Goal: Information Seeking & Learning: Learn about a topic

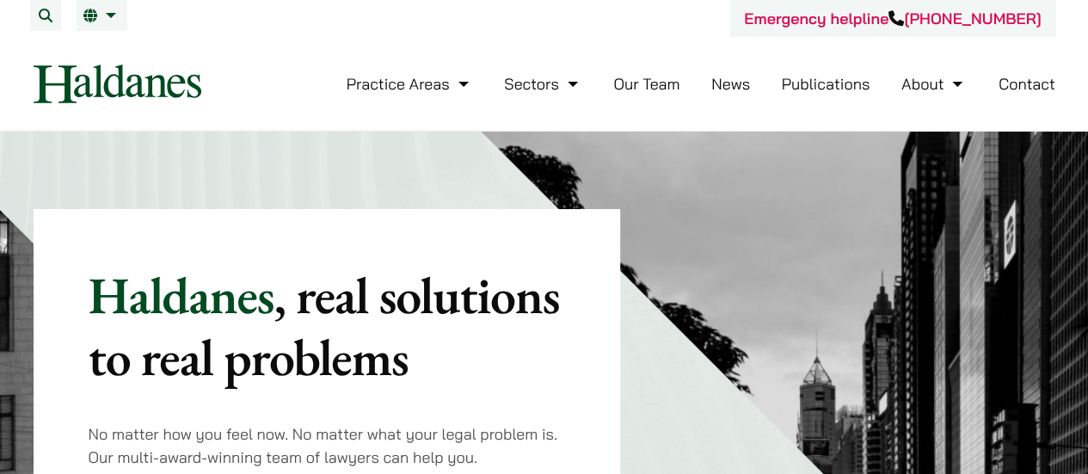
click at [641, 84] on link "Our Team" at bounding box center [646, 84] width 66 height 20
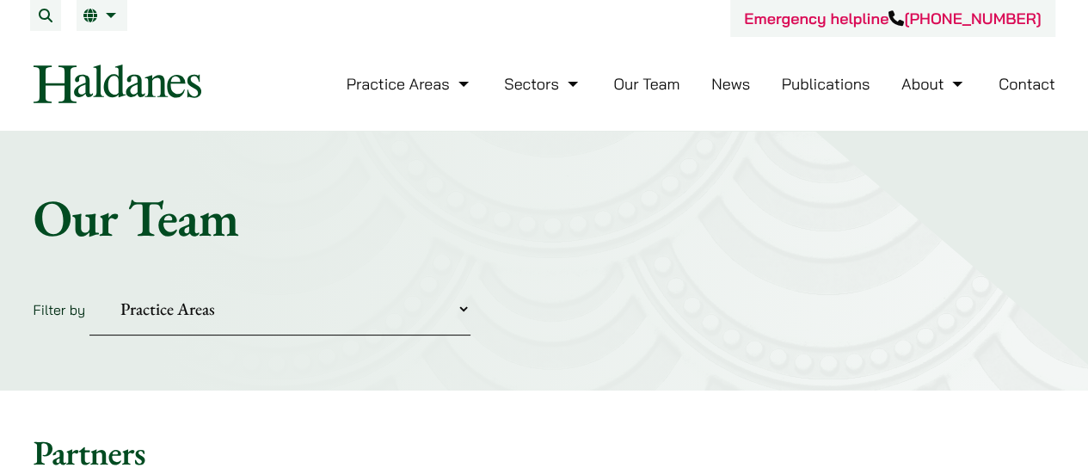
click at [727, 90] on link "News" at bounding box center [730, 84] width 39 height 20
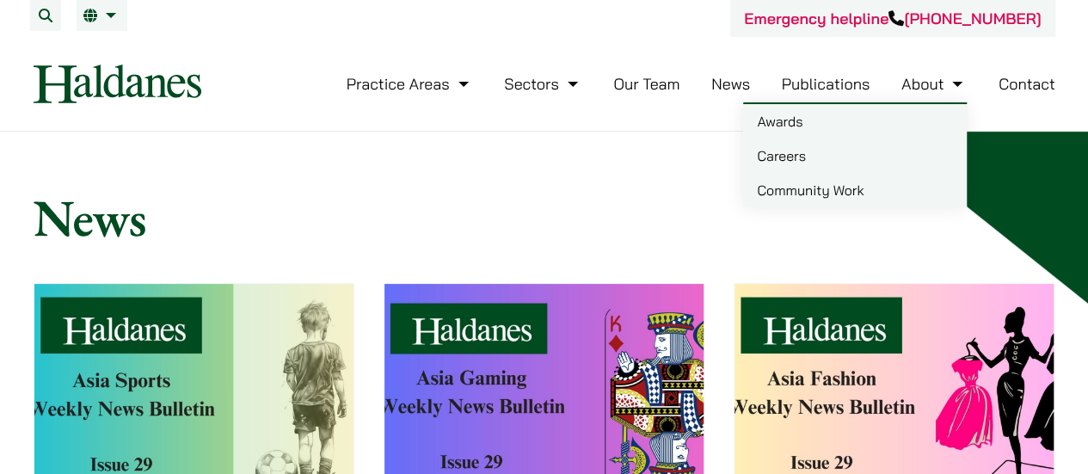
click at [798, 155] on link "Careers" at bounding box center [855, 155] width 224 height 34
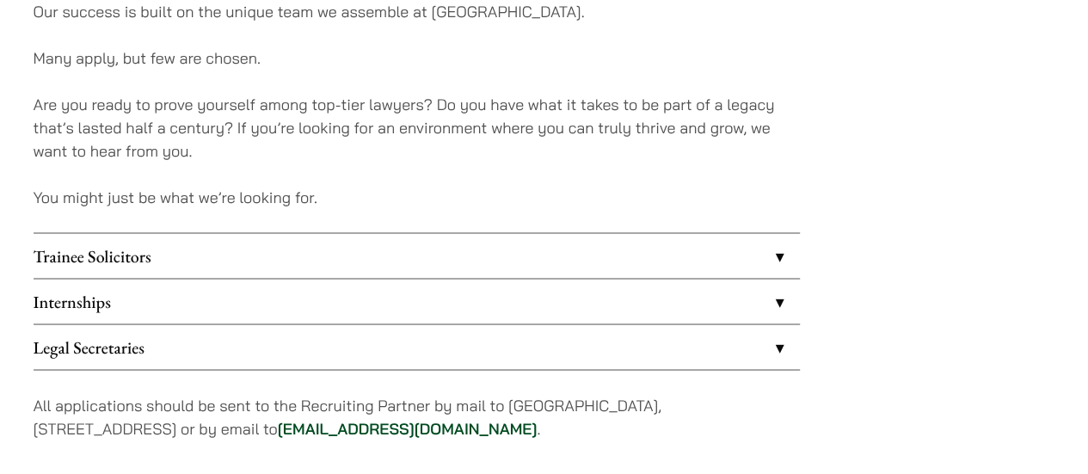
scroll to position [1376, 0]
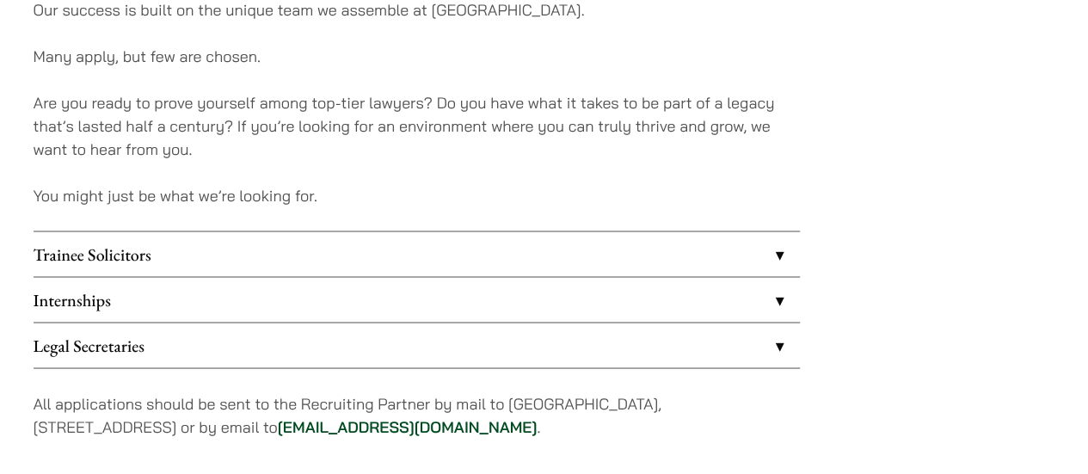
click at [779, 257] on link "Trainee Solicitors" at bounding box center [417, 253] width 766 height 45
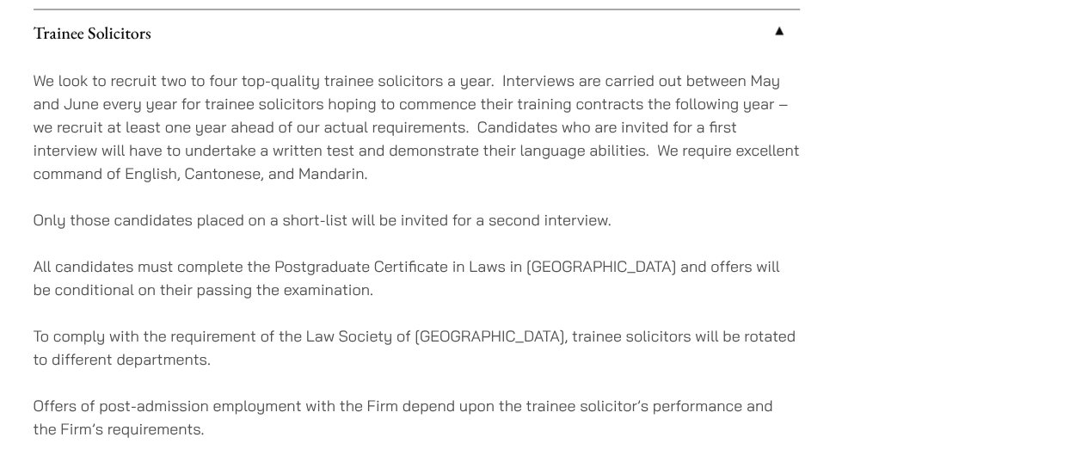
scroll to position [1806, 0]
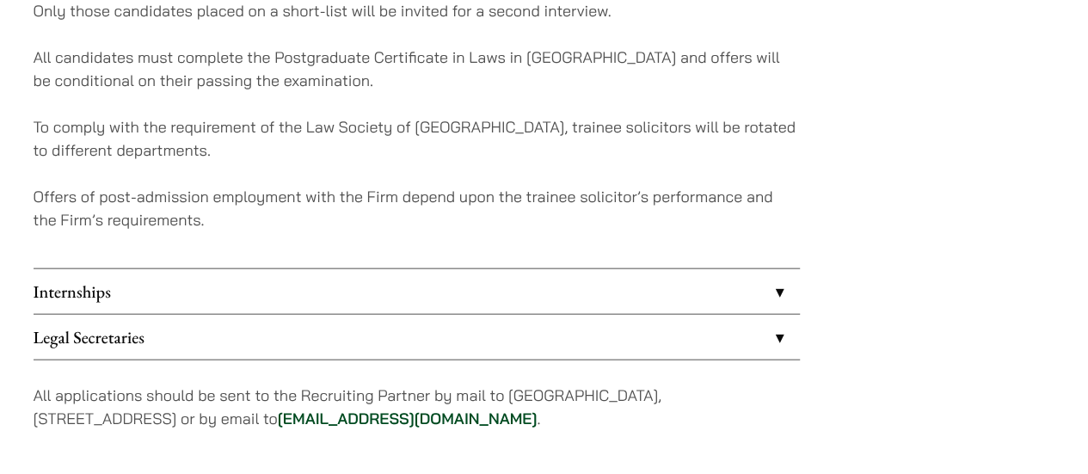
click at [776, 297] on link "Internships" at bounding box center [417, 291] width 766 height 45
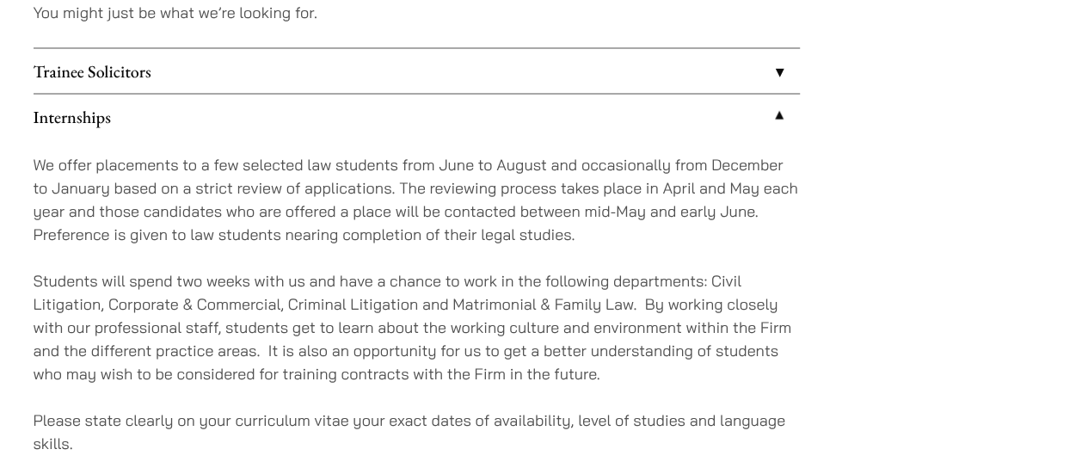
scroll to position [1548, 0]
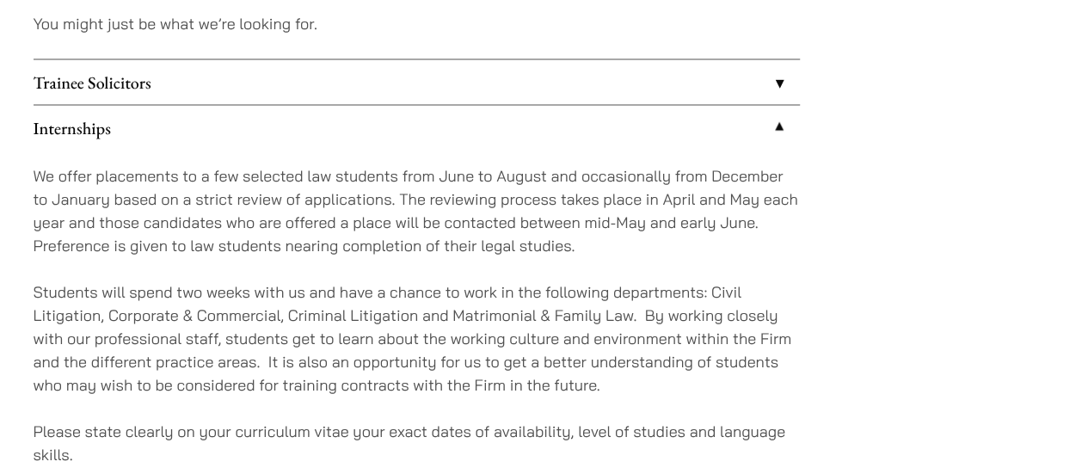
click at [776, 84] on link "Trainee Solicitors" at bounding box center [417, 81] width 766 height 45
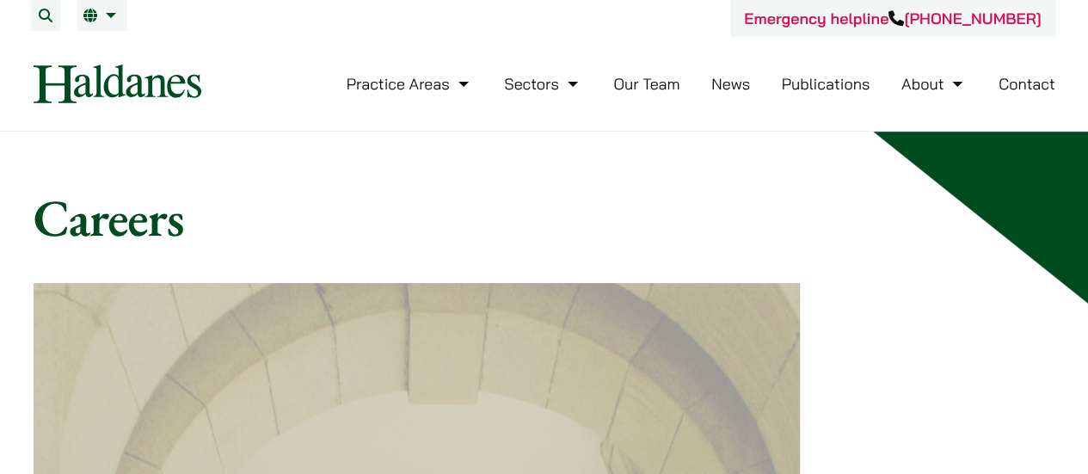
click at [649, 89] on link "Our Team" at bounding box center [646, 84] width 66 height 20
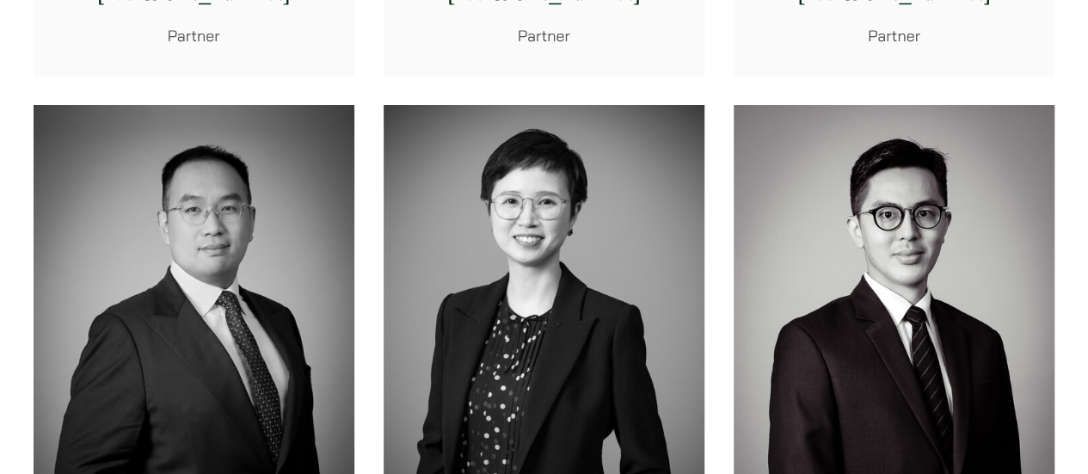
scroll to position [3183, 0]
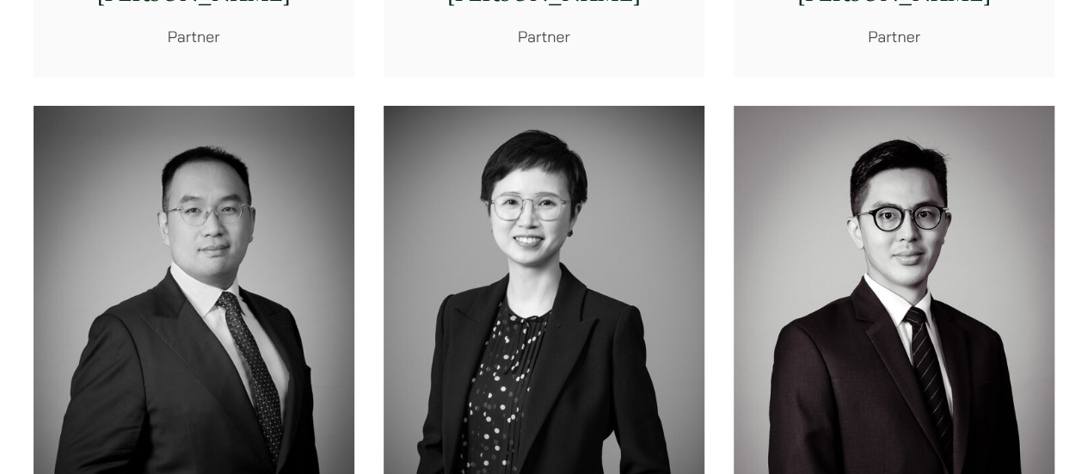
click at [201, 323] on img at bounding box center [194, 307] width 321 height 402
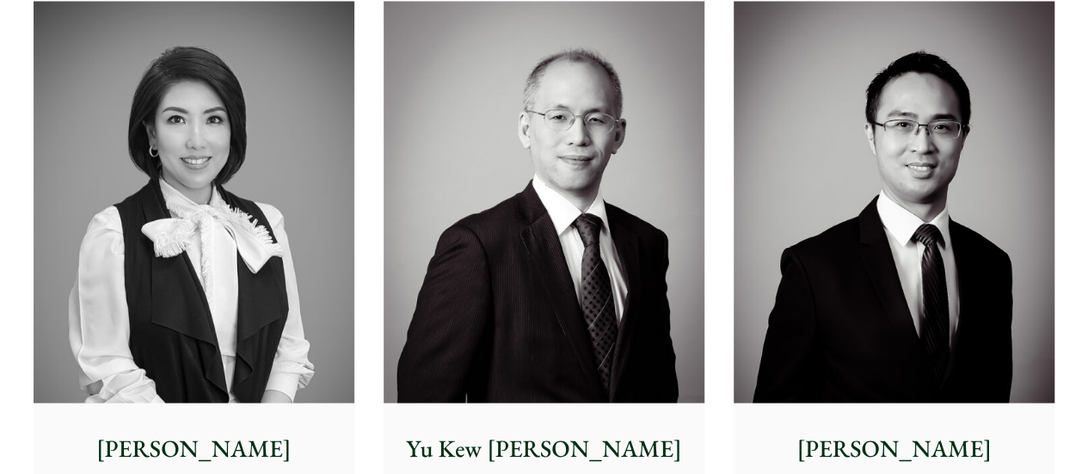
scroll to position [1634, 0]
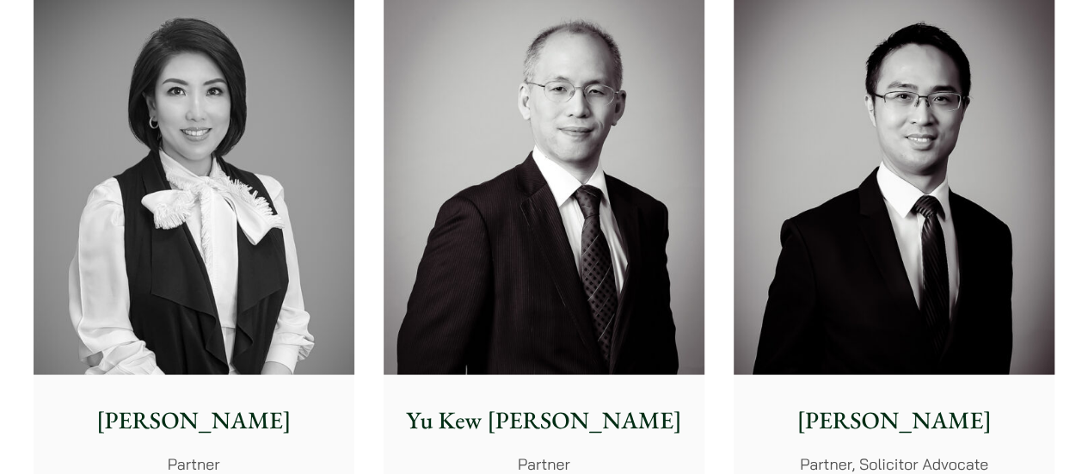
click at [195, 252] on img at bounding box center [194, 174] width 321 height 402
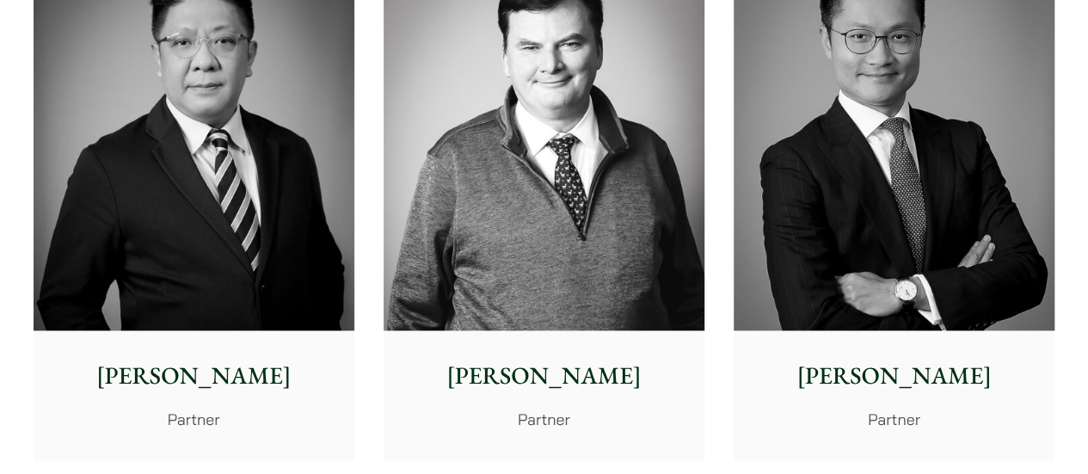
scroll to position [1032, 0]
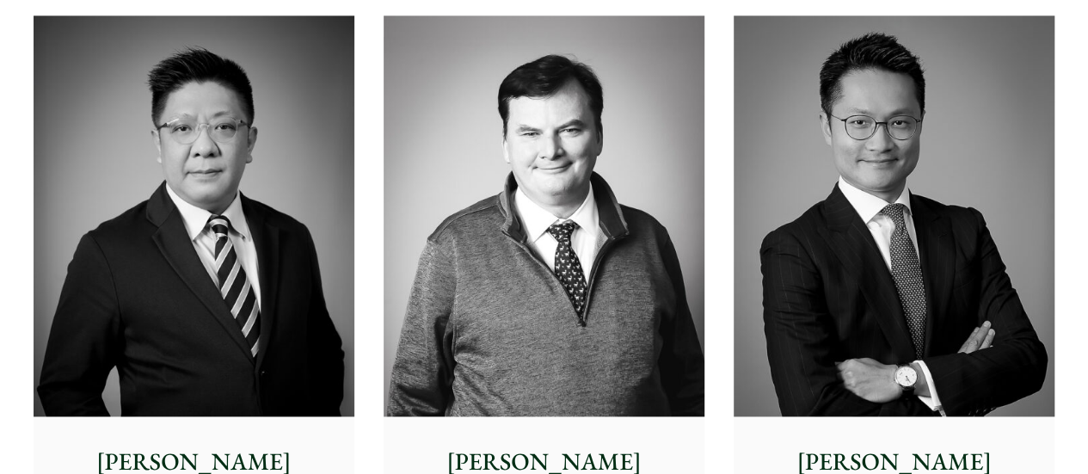
click at [206, 224] on img at bounding box center [194, 216] width 321 height 402
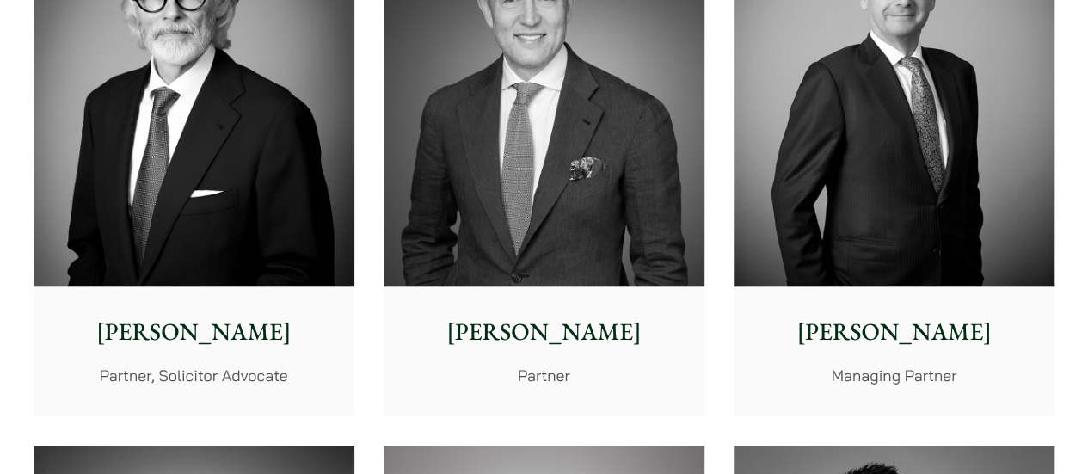
scroll to position [430, 0]
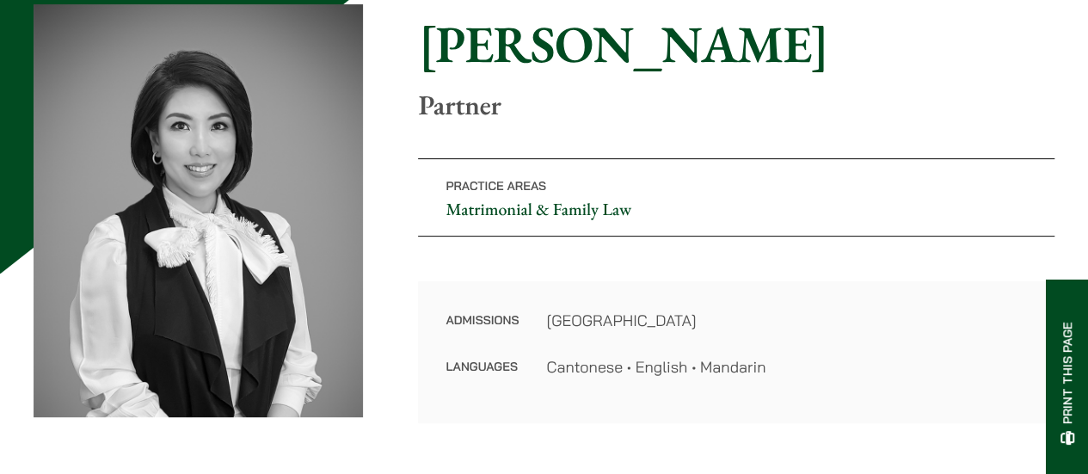
scroll to position [172, 0]
